Goal: Information Seeking & Learning: Check status

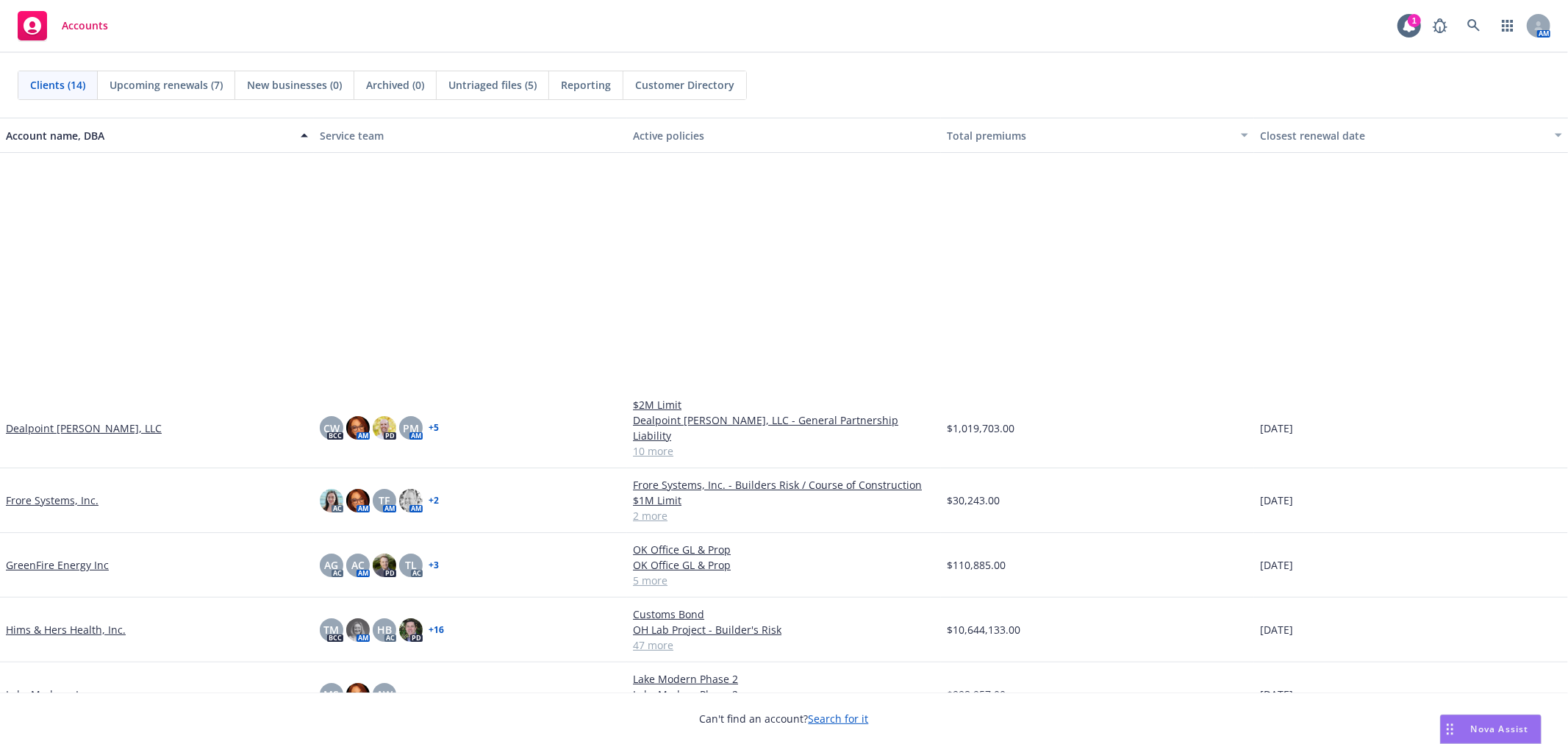
scroll to position [326, 0]
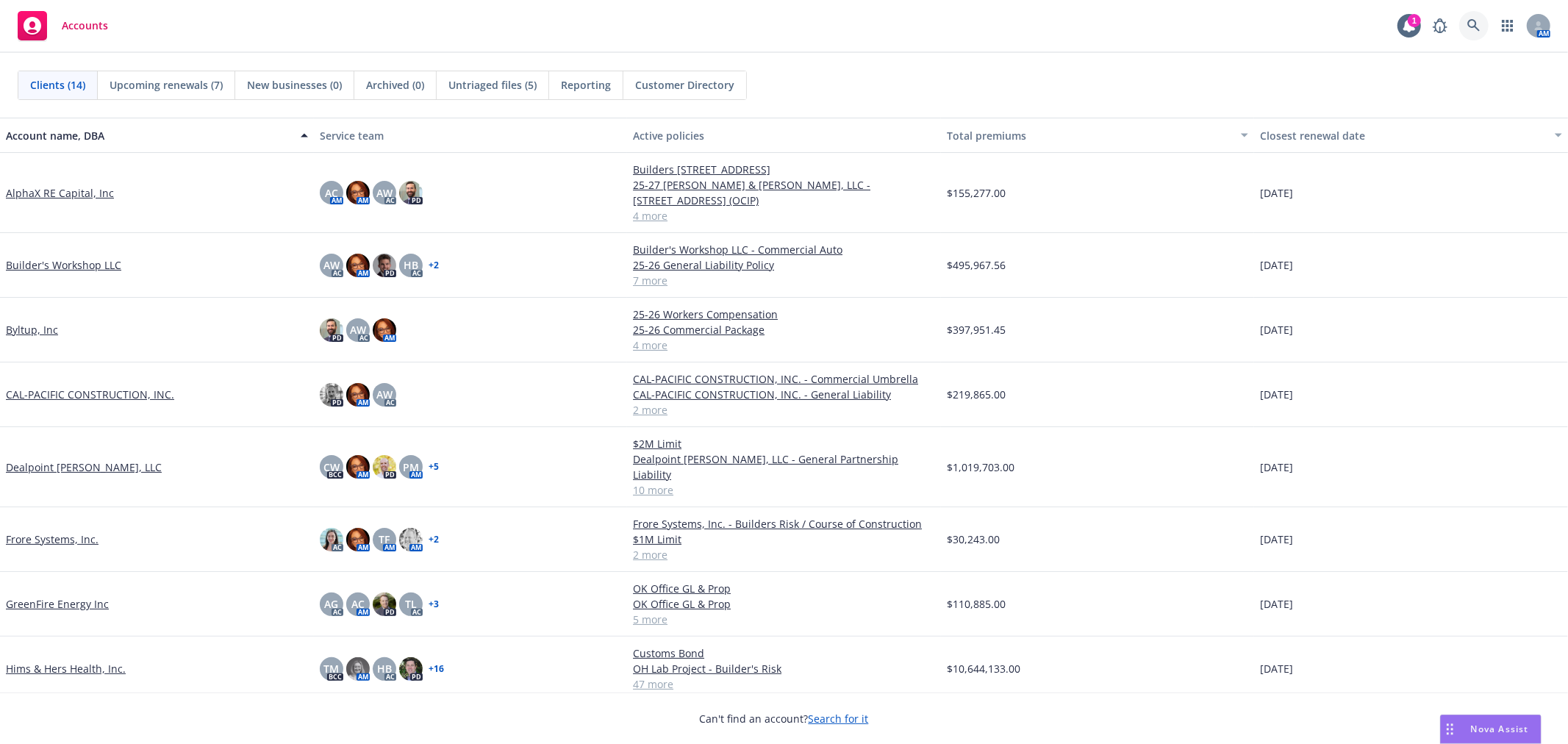
click at [1469, 27] on icon at bounding box center [1473, 26] width 12 height 12
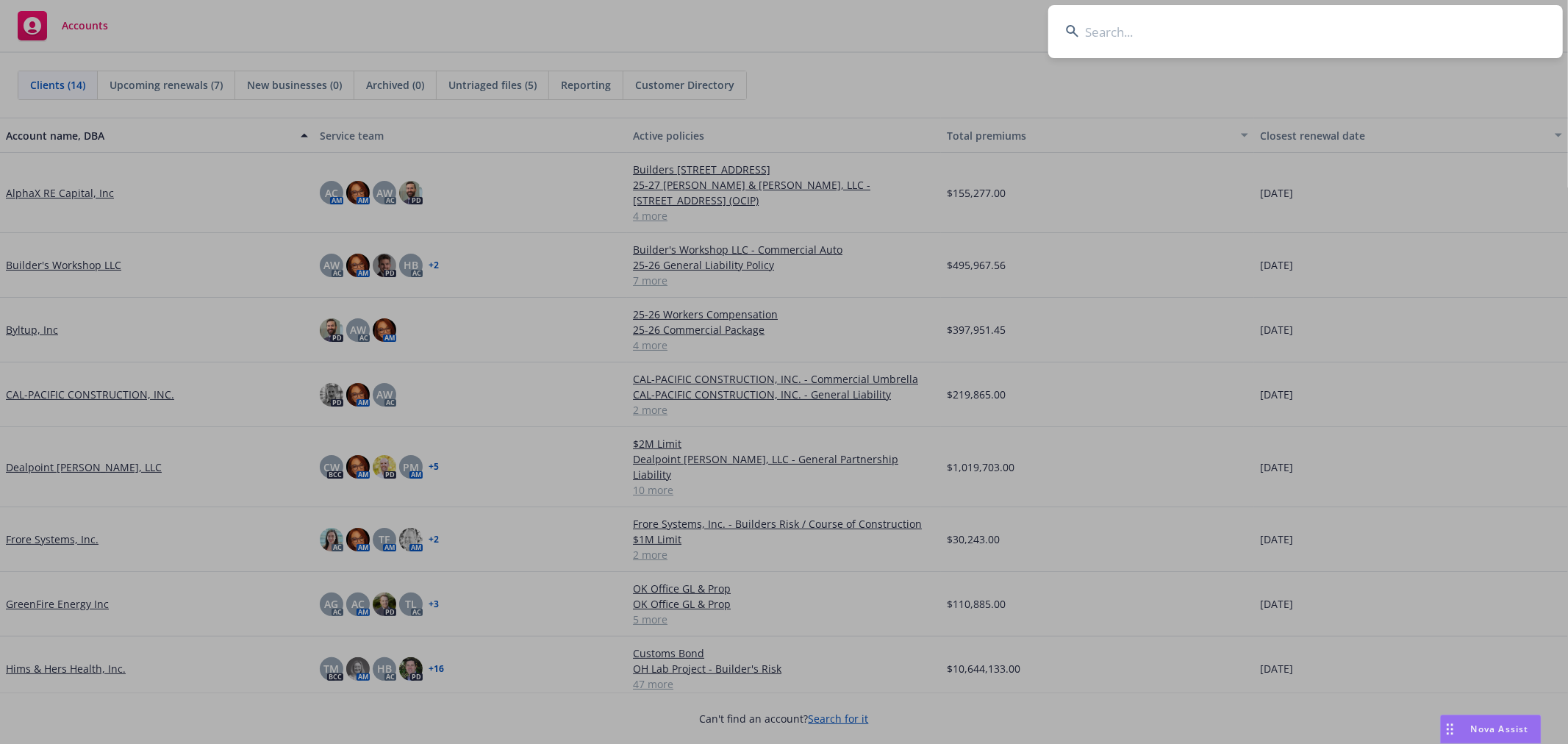
click at [1144, 34] on input at bounding box center [1306, 32] width 514 height 53
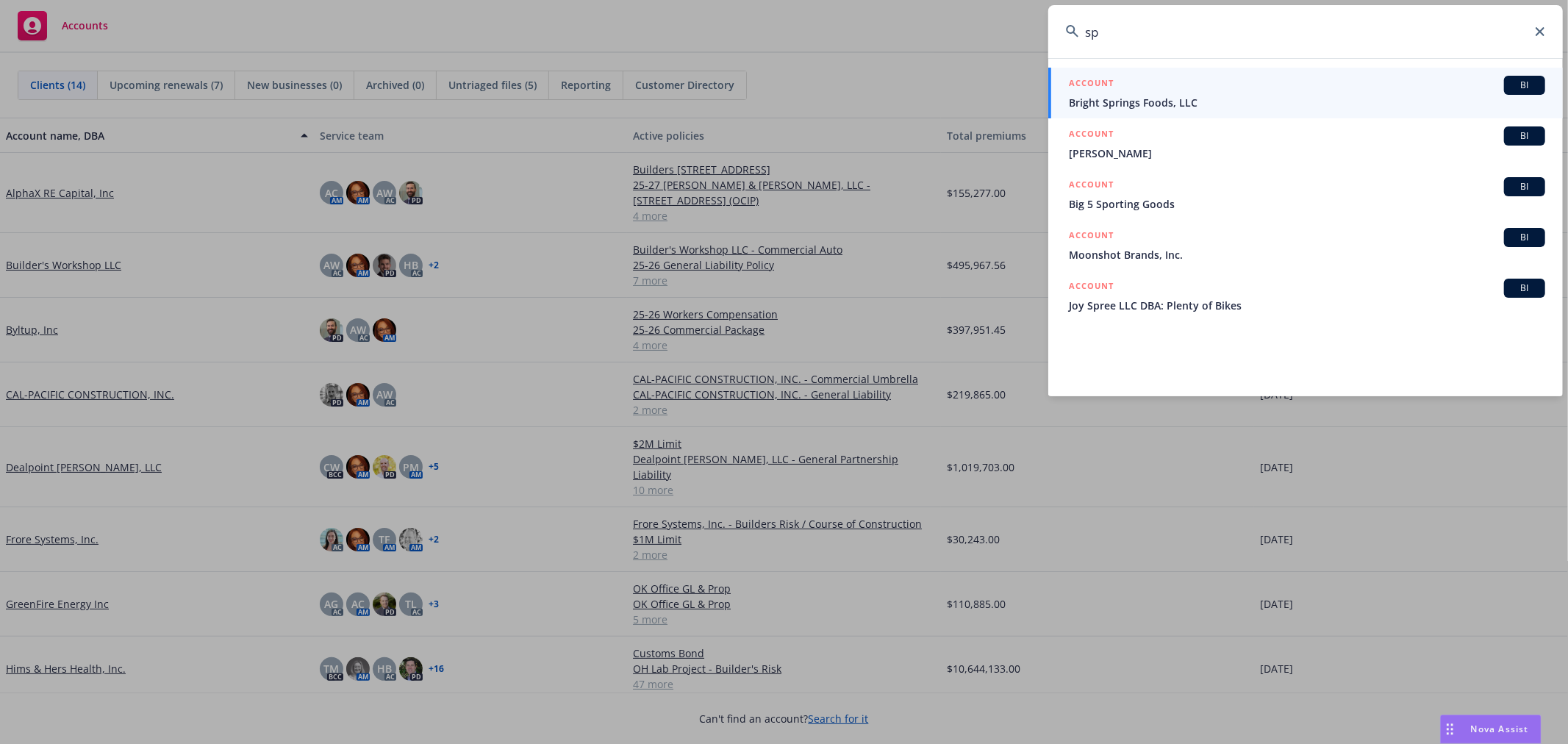
type input "s"
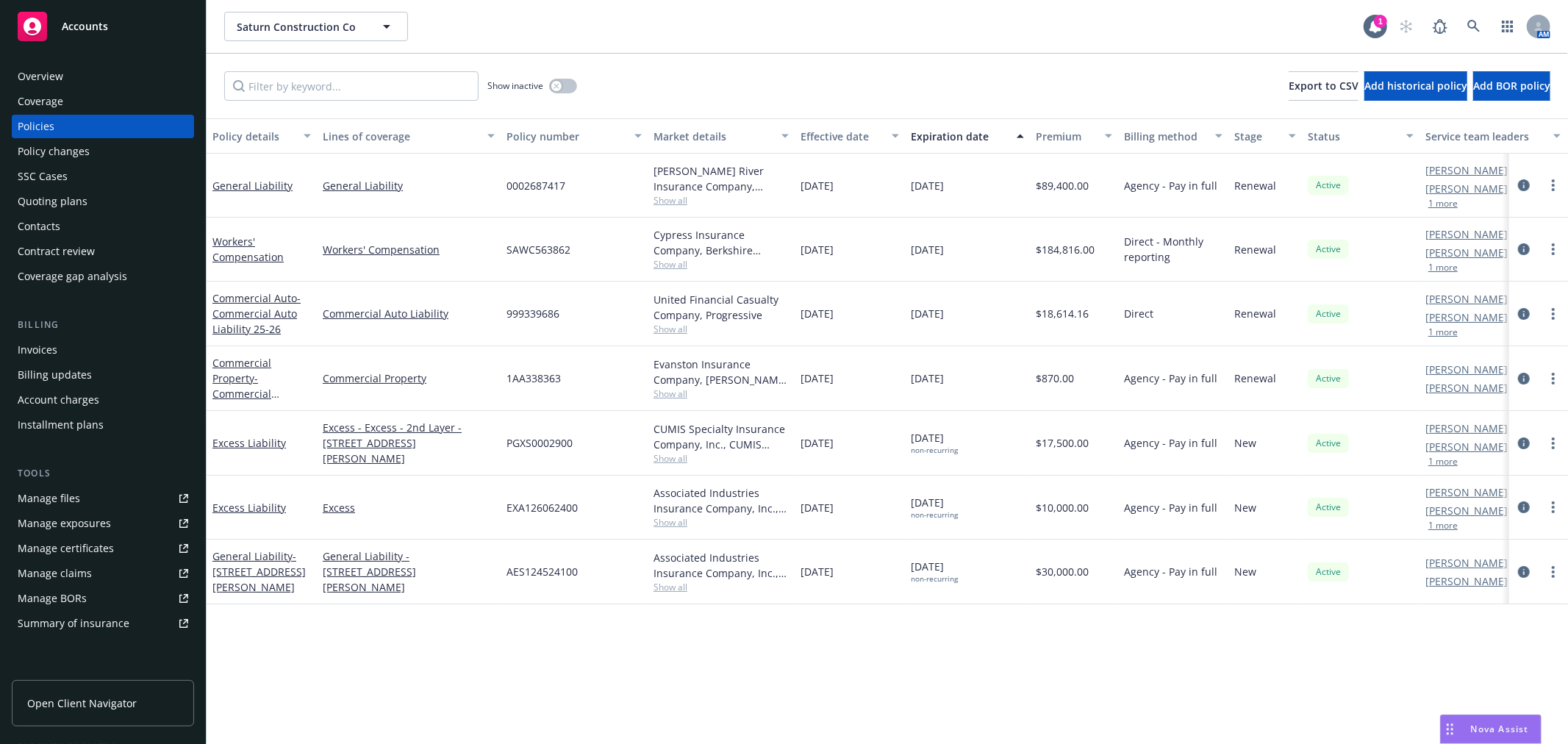
drag, startPoint x: 0, startPoint y: 0, endPoint x: 54, endPoint y: 203, distance: 210.1
click at [54, 203] on div "Quoting plans" at bounding box center [52, 201] width 70 height 24
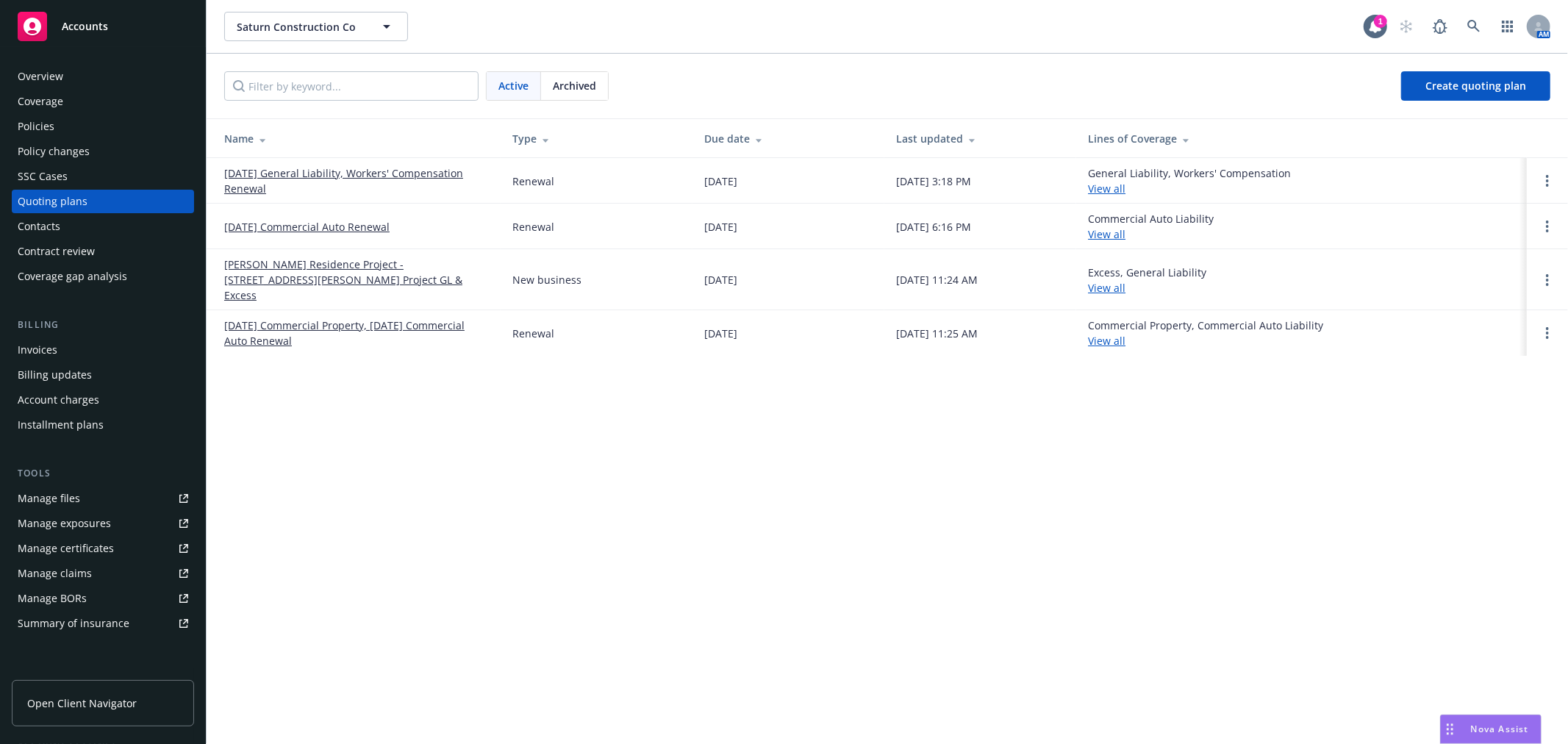
click at [1090, 467] on div "Saturn Construction Co Saturn Construction Co 1 AM Active Archived Create quoti…" at bounding box center [887, 372] width 1361 height 744
click at [587, 493] on div "Saturn Construction Co Saturn Construction Co 1 AM Active Archived Create quoti…" at bounding box center [887, 372] width 1361 height 744
